Goal: Transaction & Acquisition: Obtain resource

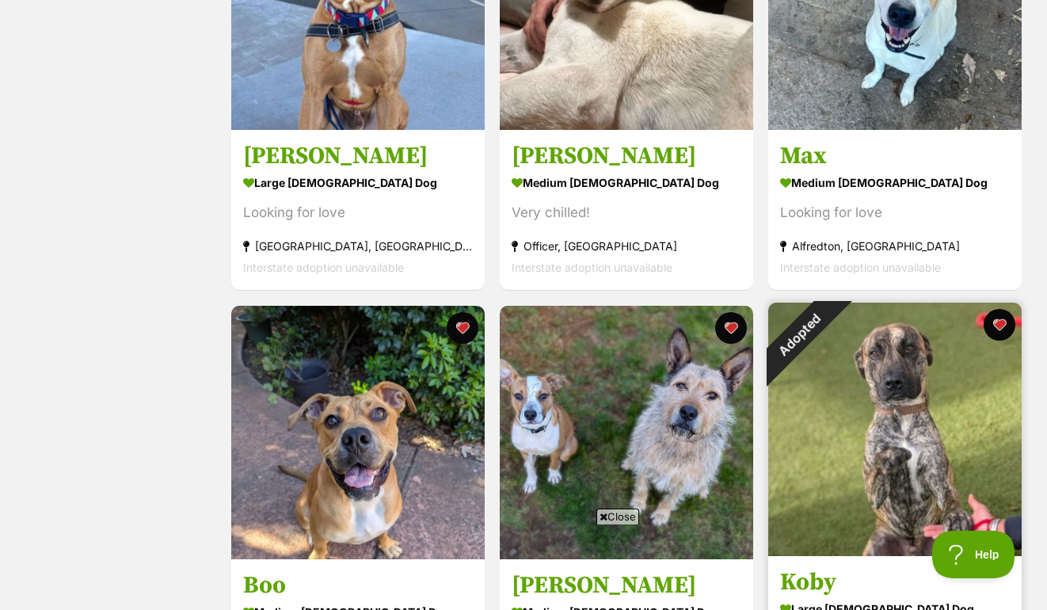
scroll to position [420, 0]
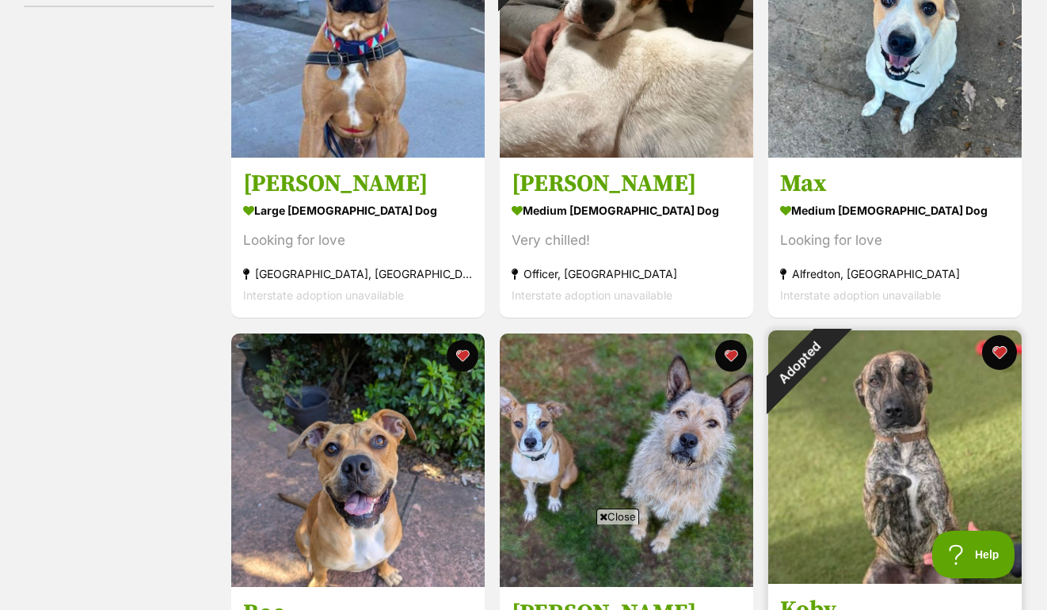
click at [998, 349] on button "favourite" at bounding box center [999, 352] width 35 height 35
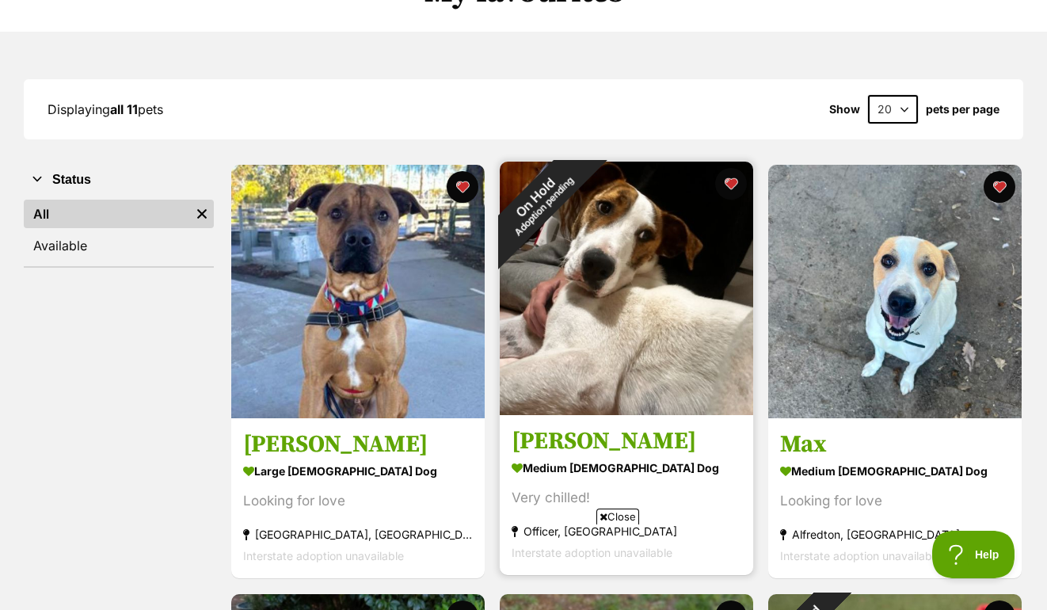
scroll to position [89, 0]
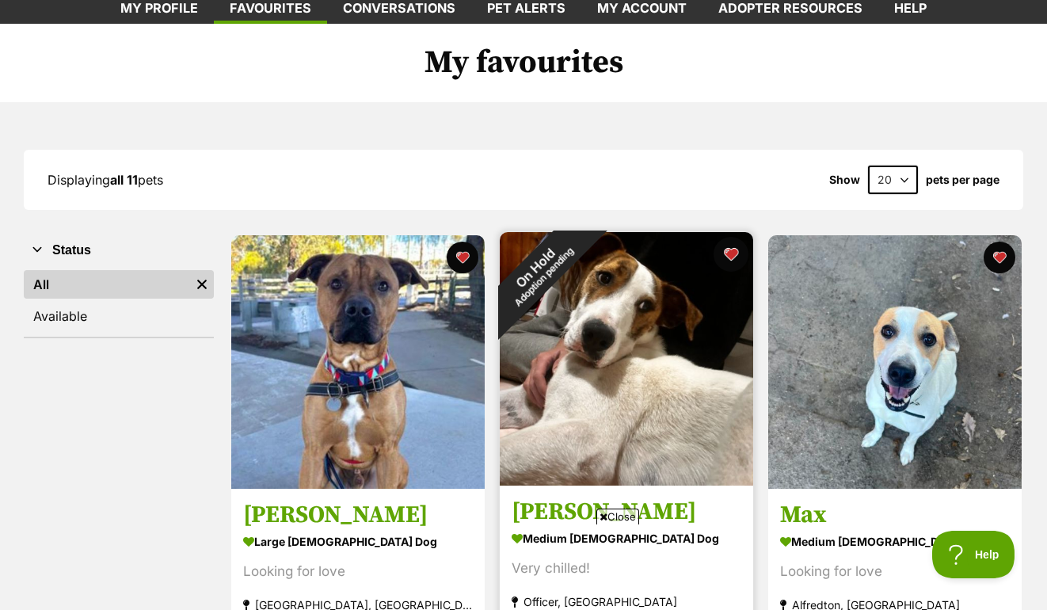
click at [736, 252] on button "favourite" at bounding box center [730, 254] width 35 height 35
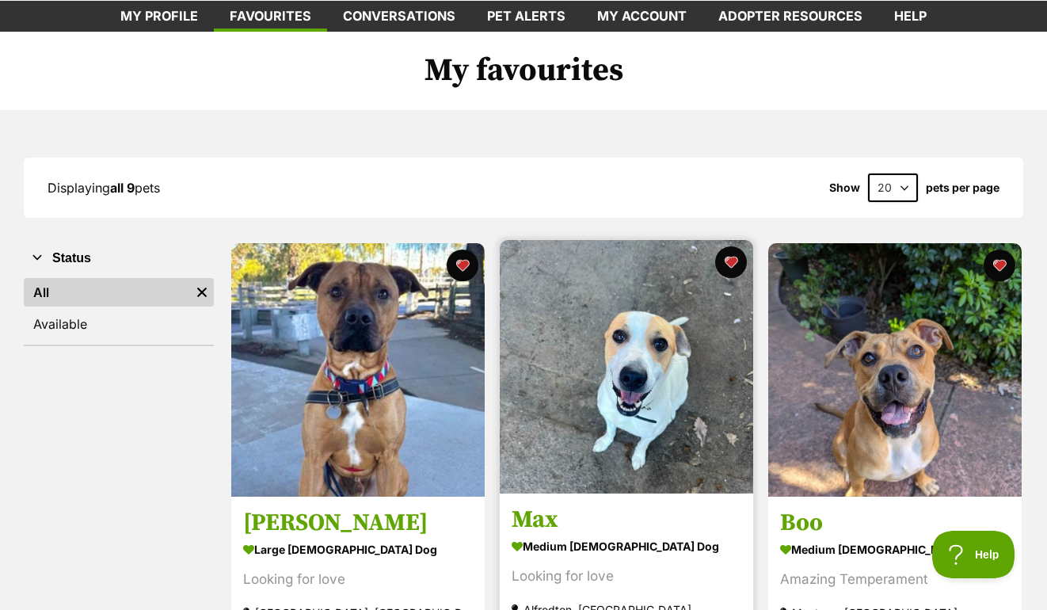
click at [652, 416] on img at bounding box center [626, 366] width 253 height 253
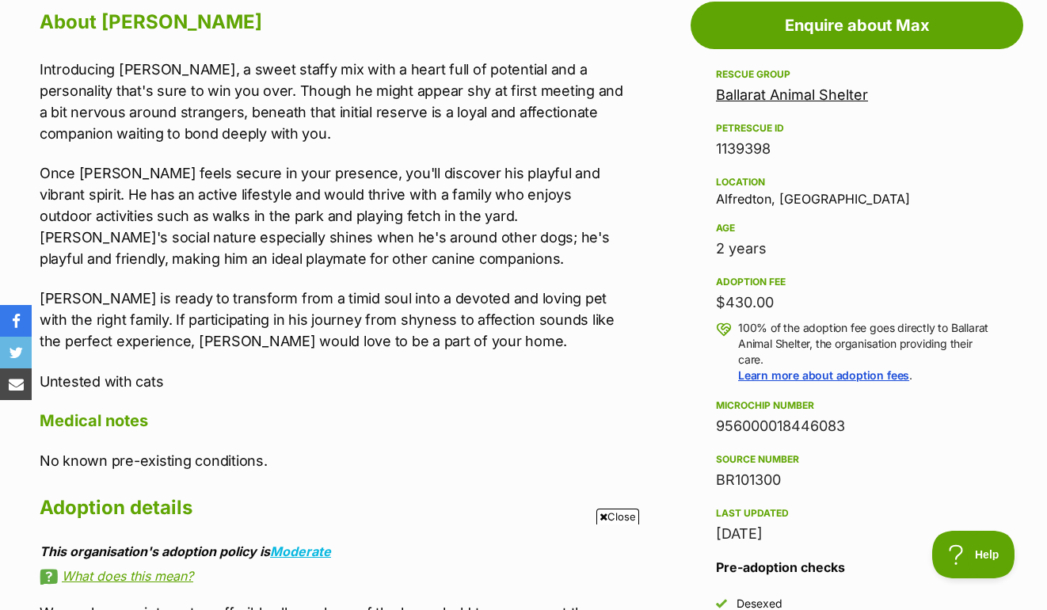
click at [850, 92] on link "Ballarat Animal Shelter" at bounding box center [792, 94] width 152 height 17
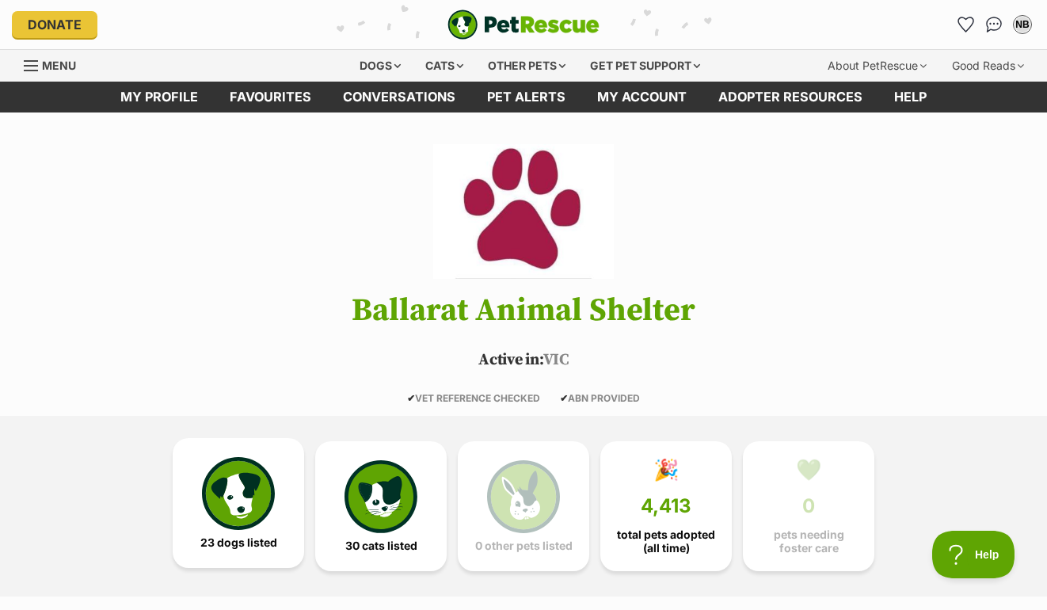
click at [245, 497] on img at bounding box center [238, 493] width 73 height 73
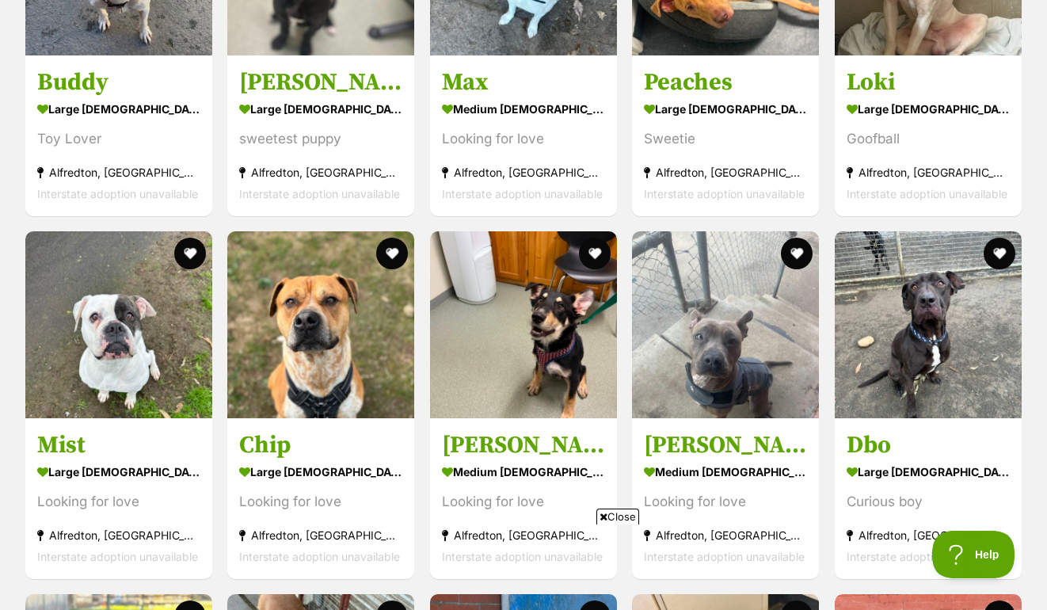
scroll to position [2111, 0]
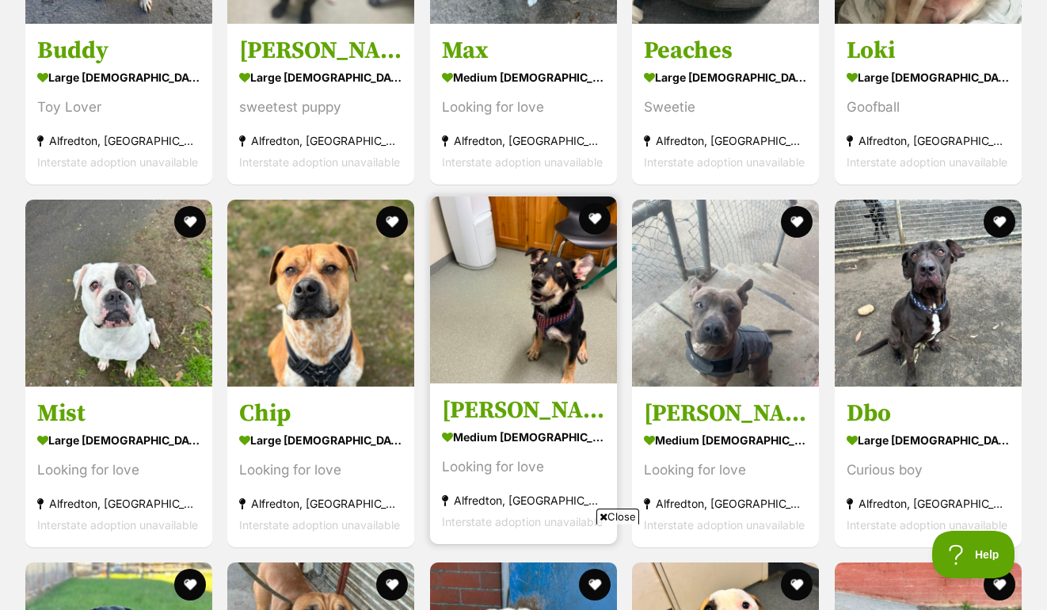
click at [496, 364] on img at bounding box center [523, 289] width 187 height 187
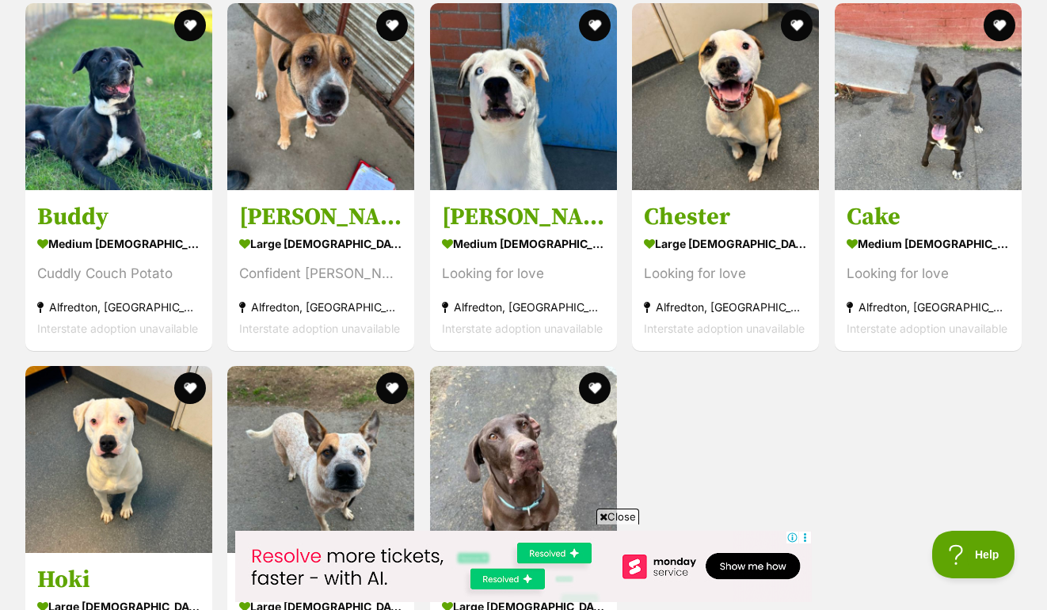
scroll to position [2670, 0]
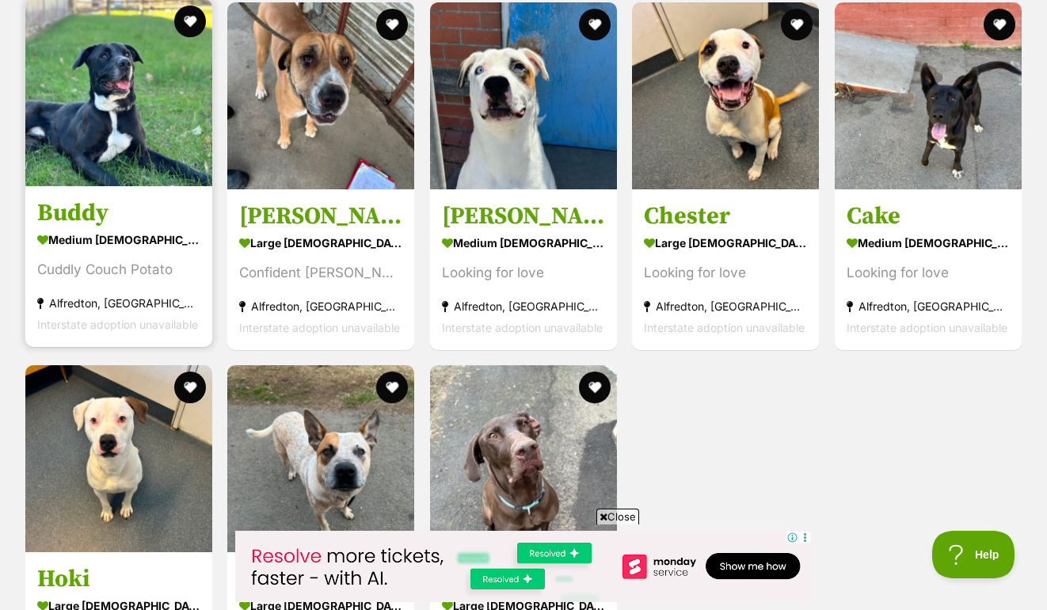
click at [131, 105] on img at bounding box center [118, 92] width 187 height 187
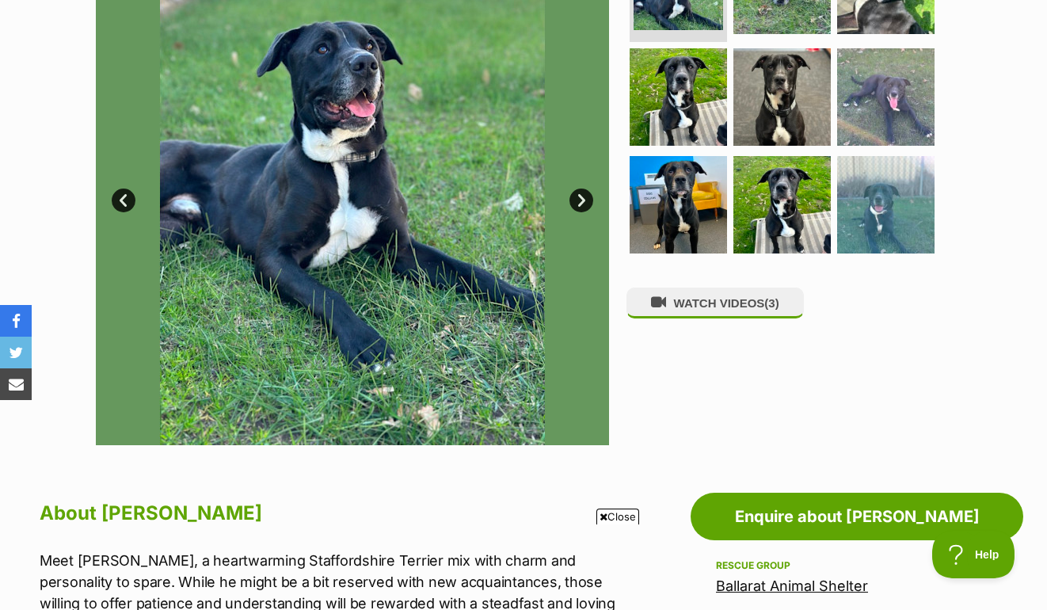
click at [578, 201] on link "Next" at bounding box center [581, 200] width 24 height 24
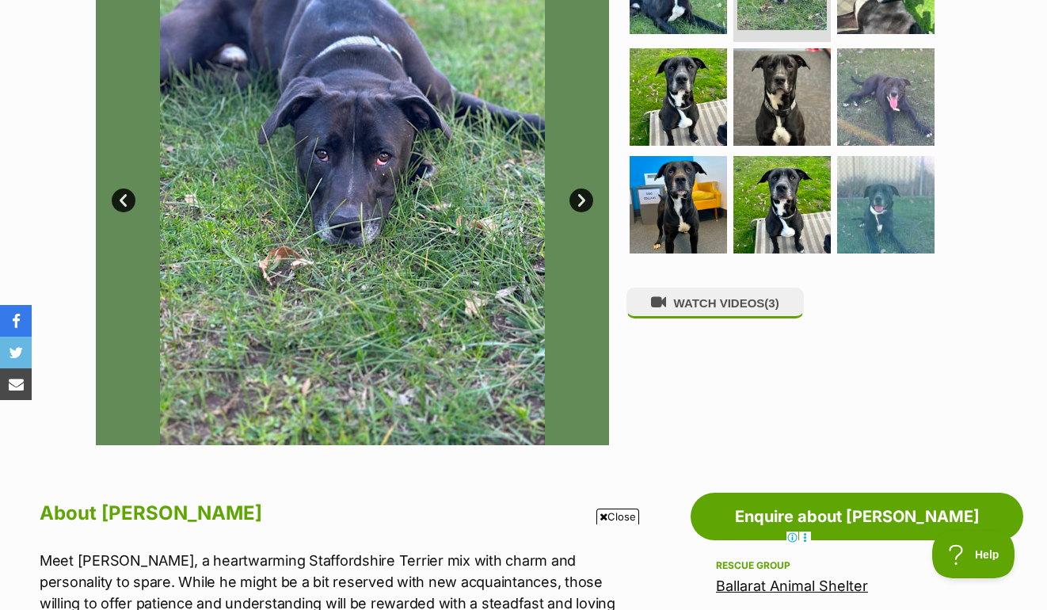
click at [578, 201] on link "Next" at bounding box center [581, 200] width 24 height 24
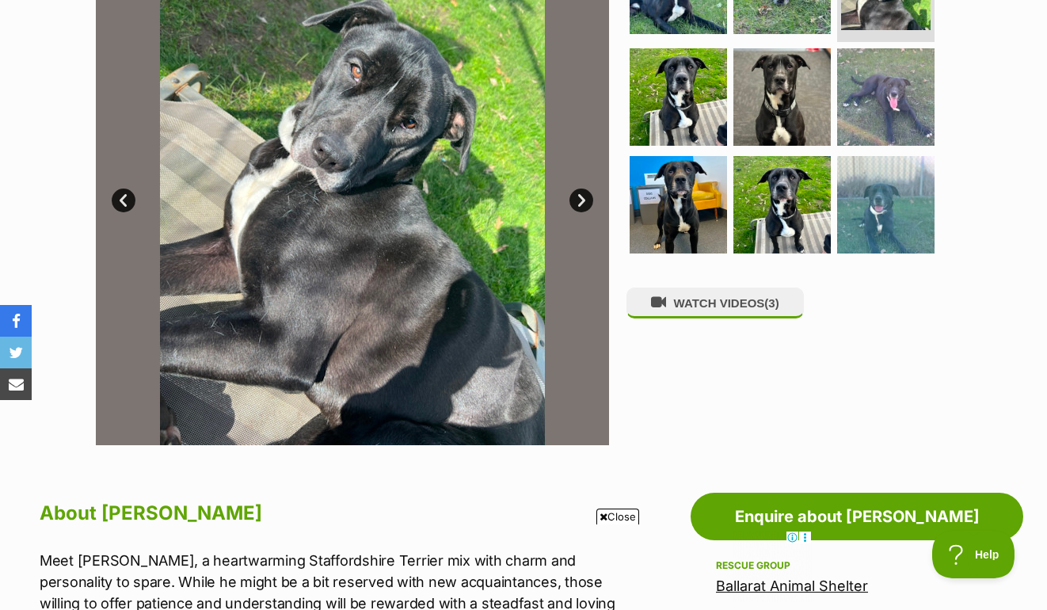
click at [579, 201] on link "Next" at bounding box center [581, 200] width 24 height 24
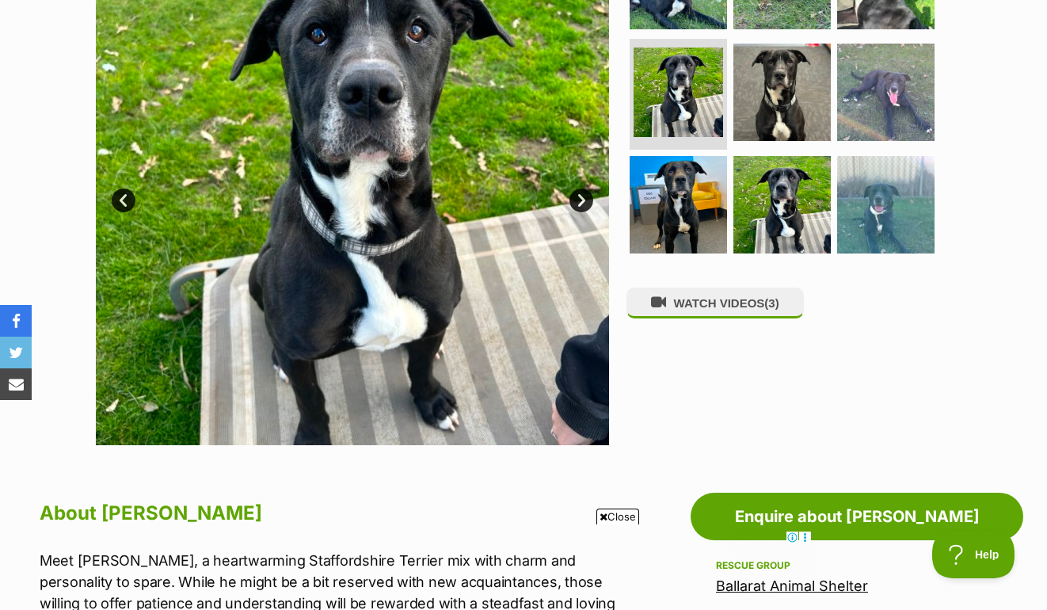
click at [580, 201] on link "Next" at bounding box center [581, 200] width 24 height 24
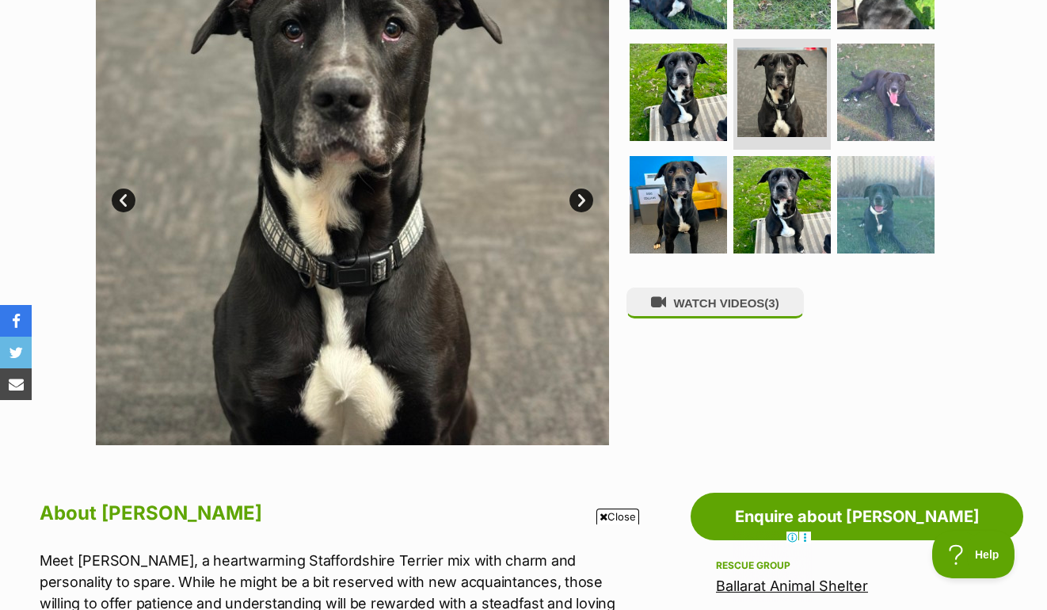
click at [580, 201] on link "Next" at bounding box center [581, 200] width 24 height 24
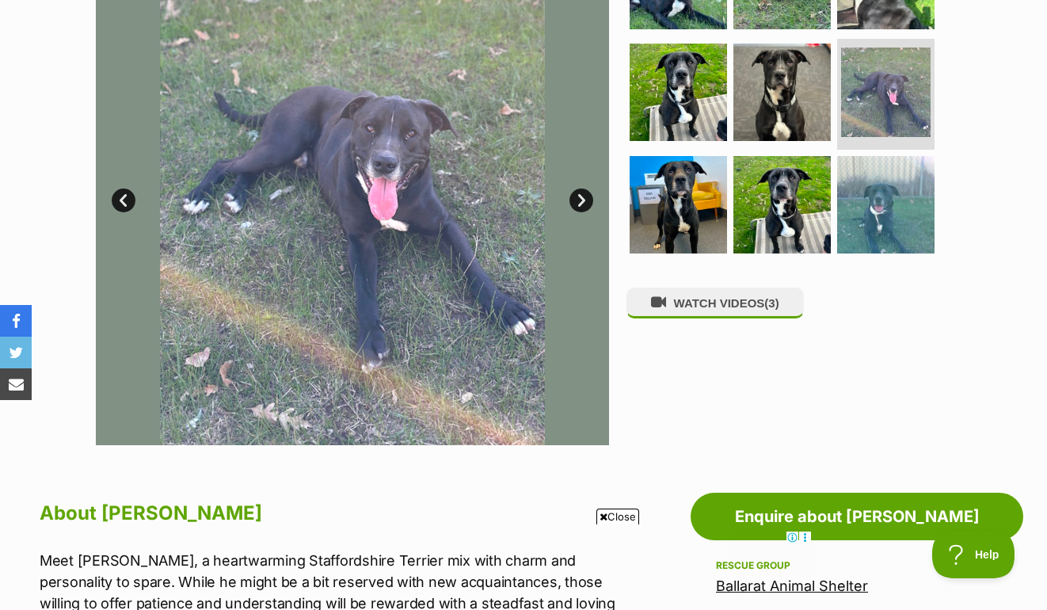
click at [579, 200] on link "Next" at bounding box center [581, 200] width 24 height 24
